Goal: Navigation & Orientation: Find specific page/section

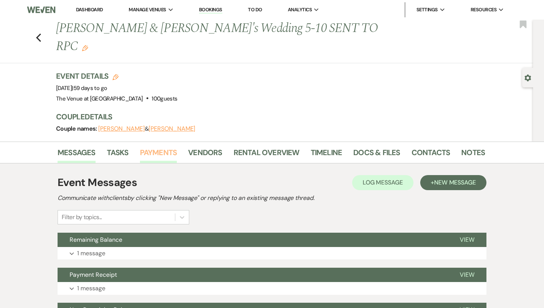
click at [157, 146] on link "Payments" at bounding box center [158, 154] width 37 height 17
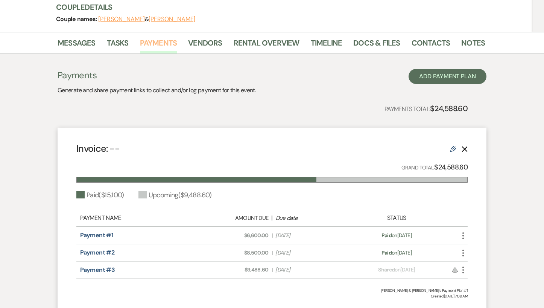
scroll to position [60, 0]
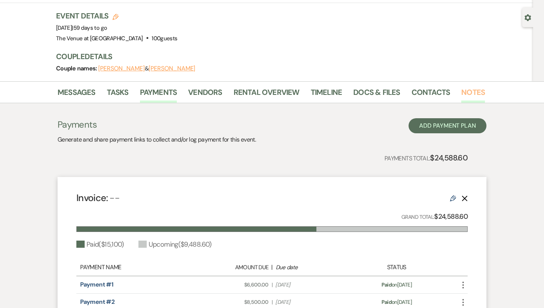
click at [471, 86] on link "Notes" at bounding box center [474, 94] width 24 height 17
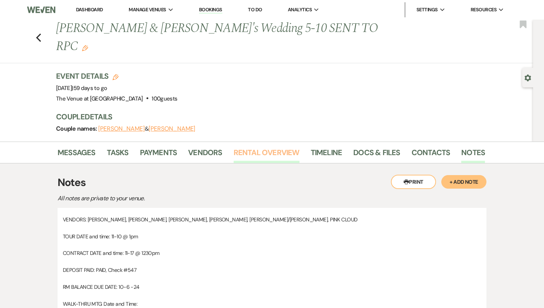
click at [247, 146] on link "Rental Overview" at bounding box center [267, 154] width 66 height 17
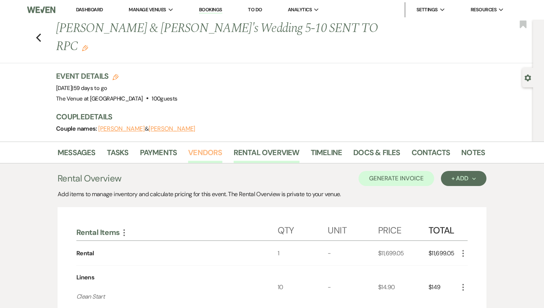
click at [209, 146] on link "Vendors" at bounding box center [205, 154] width 34 height 17
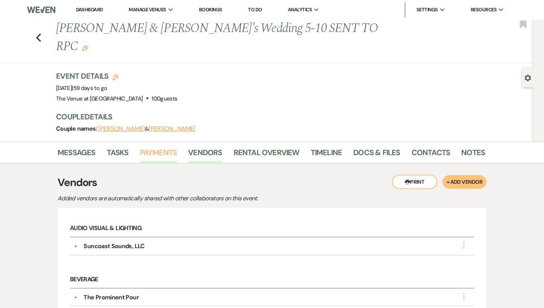
click at [156, 146] on link "Payments" at bounding box center [158, 154] width 37 height 17
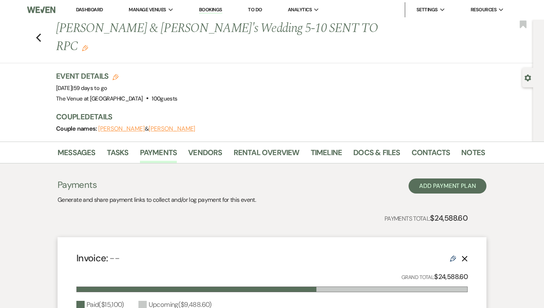
click at [41, 29] on div "Previous [PERSON_NAME] & [PERSON_NAME]'s Wedding 5-10 SENT TO RPC Edit Bookmark" at bounding box center [264, 42] width 537 height 44
click at [36, 33] on icon "Previous" at bounding box center [39, 37] width 6 height 9
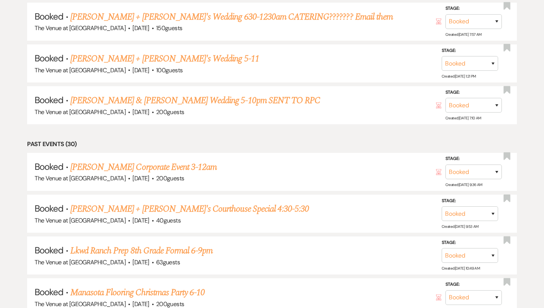
scroll to position [1917, 0]
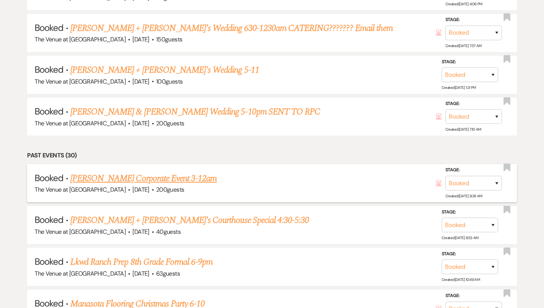
click at [172, 172] on link "[PERSON_NAME] Corporate Event 3-12am" at bounding box center [143, 179] width 146 height 14
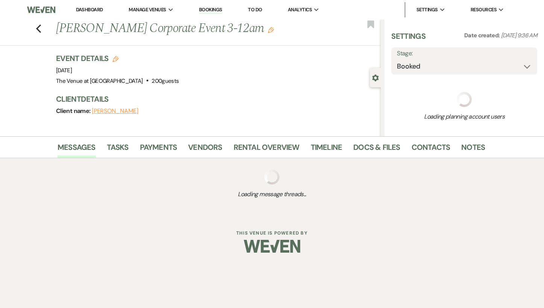
select select "5"
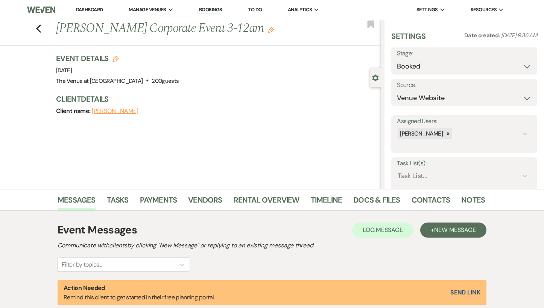
select select "9"
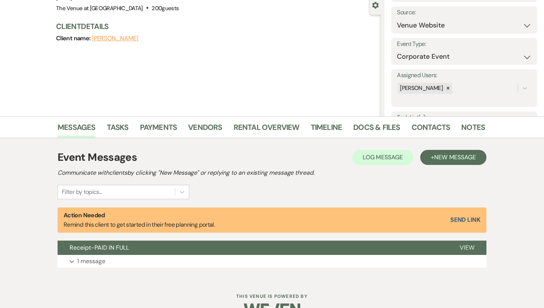
scroll to position [75, 0]
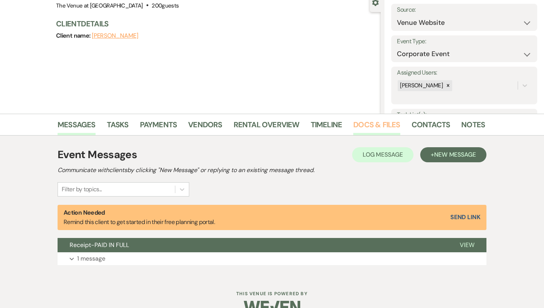
click at [394, 126] on link "Docs & Files" at bounding box center [377, 127] width 47 height 17
